Goal: Task Accomplishment & Management: Use online tool/utility

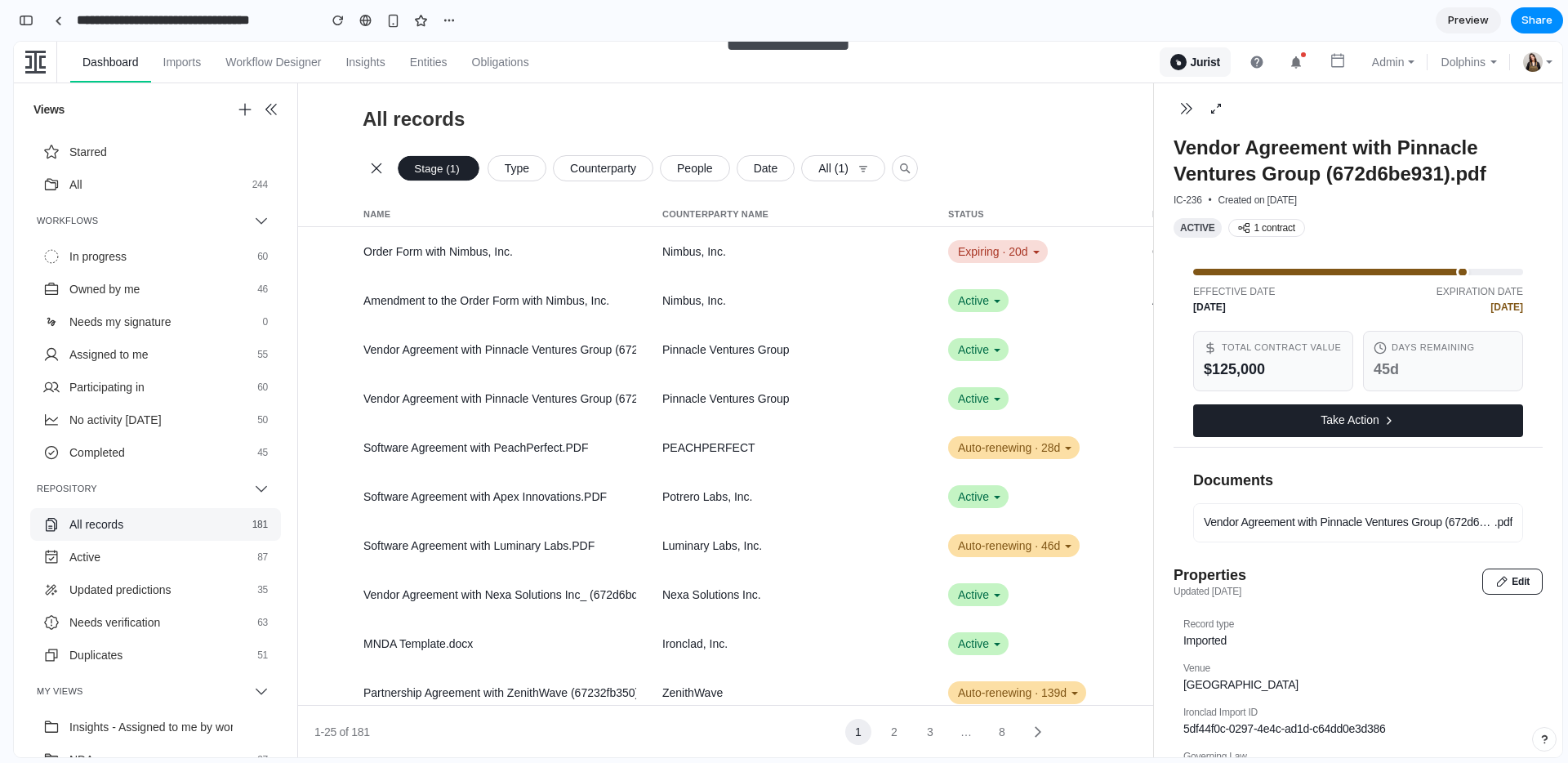
scroll to position [7144, 0]
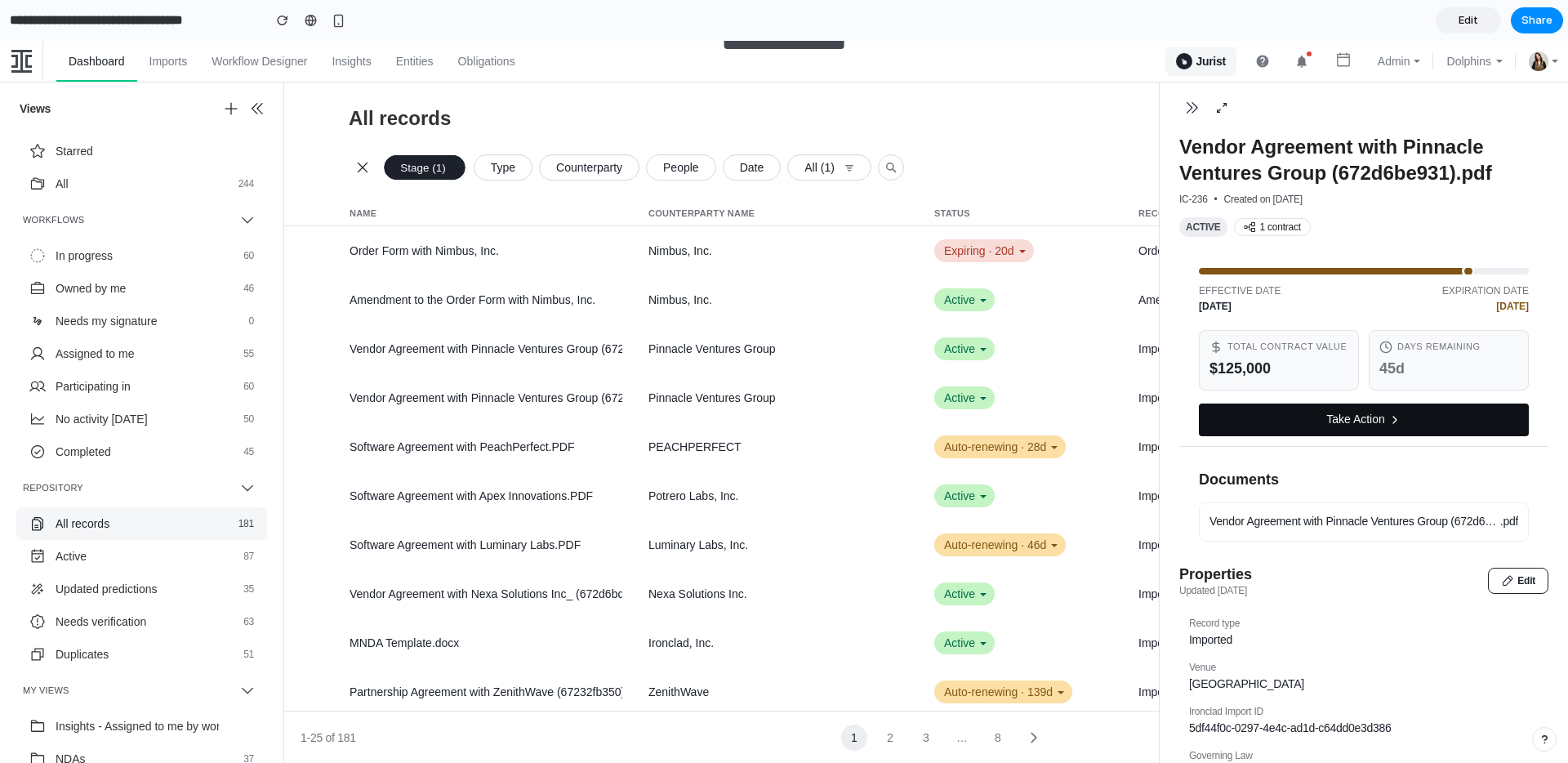
click at [1450, 422] on button "Take Action" at bounding box center [1364, 420] width 330 height 33
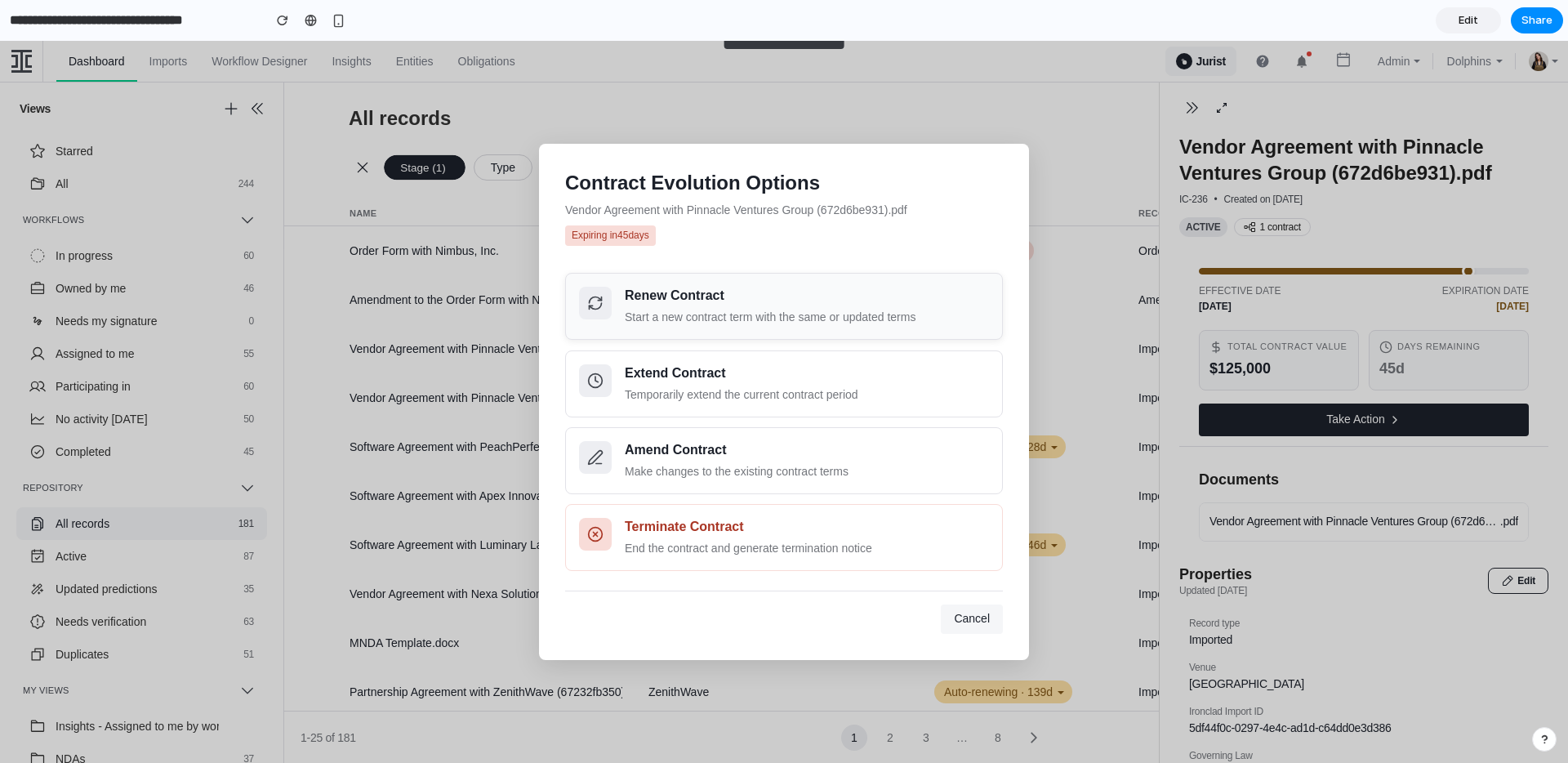
click at [804, 319] on div "Start a new contract term with the same or updated terms" at bounding box center [806, 317] width 365 height 17
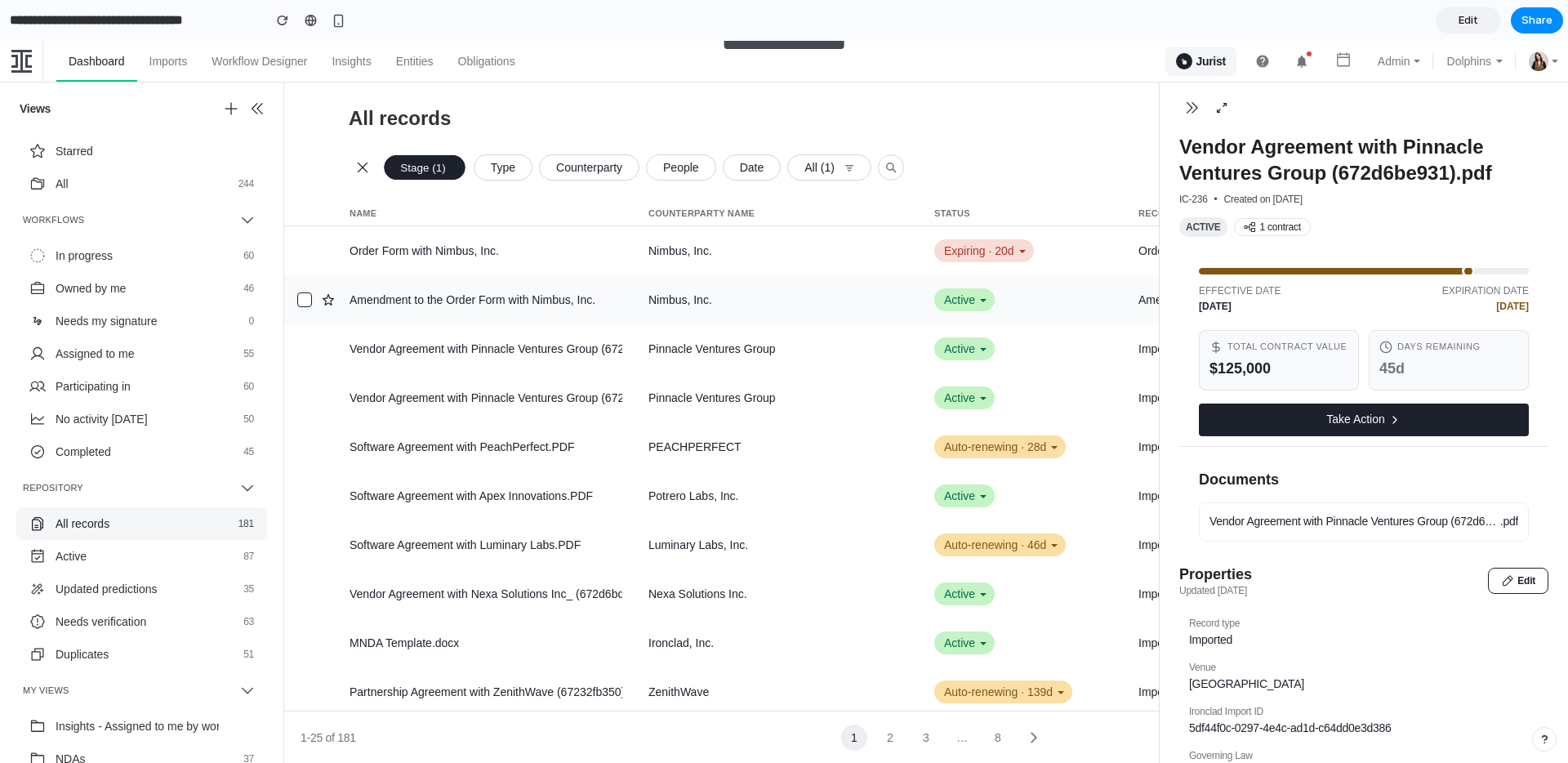
click at [446, 297] on div "Amendment to the Order Form with Nimbus, Inc." at bounding box center [485, 300] width 272 height 16
